Goal: Browse casually: Explore the website without a specific task or goal

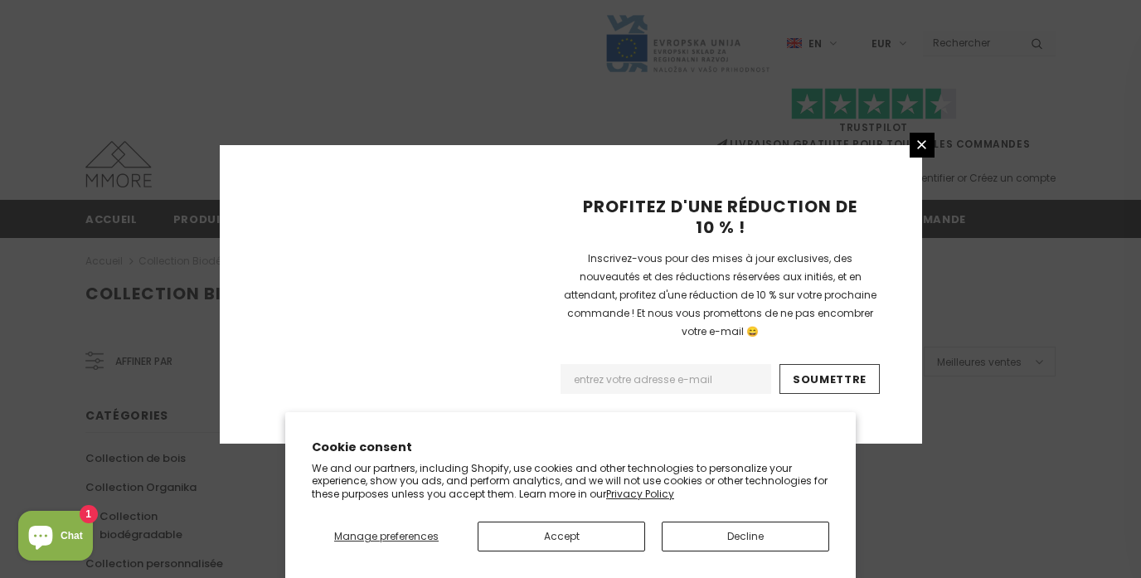
scroll to position [1161, 0]
